Goal: Go to known website: Access a specific website the user already knows

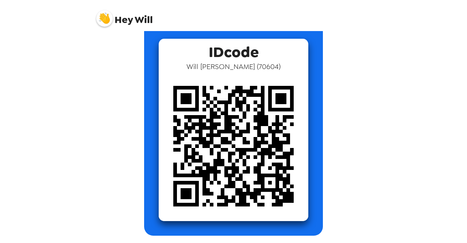
scroll to position [37, 0]
